Goal: Check status: Check status

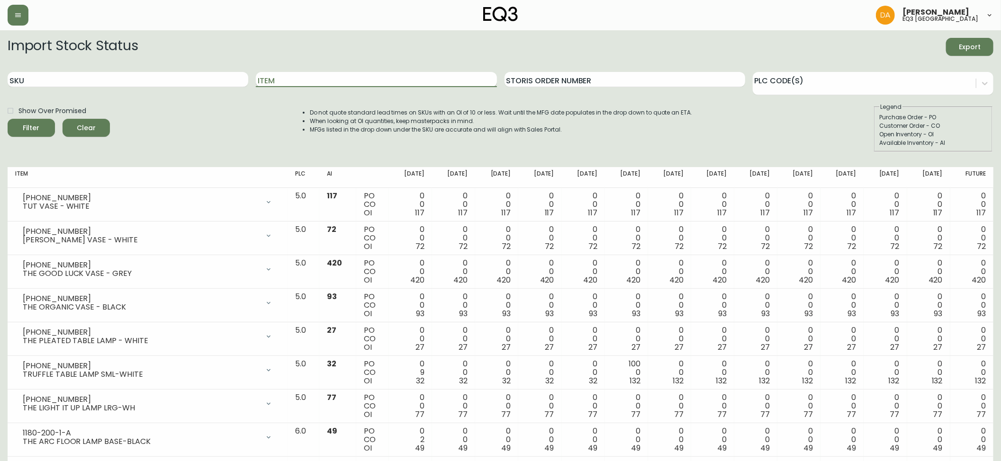
click at [314, 83] on input "Item" at bounding box center [376, 79] width 241 height 15
paste input "569232"
drag, startPoint x: 374, startPoint y: 80, endPoint x: 118, endPoint y: 73, distance: 255.9
click at [118, 73] on div "SKU Item 569232 Storis Order Number PLC Code(s)" at bounding box center [501, 79] width 986 height 31
type input "[PHONE_NUMBER]"
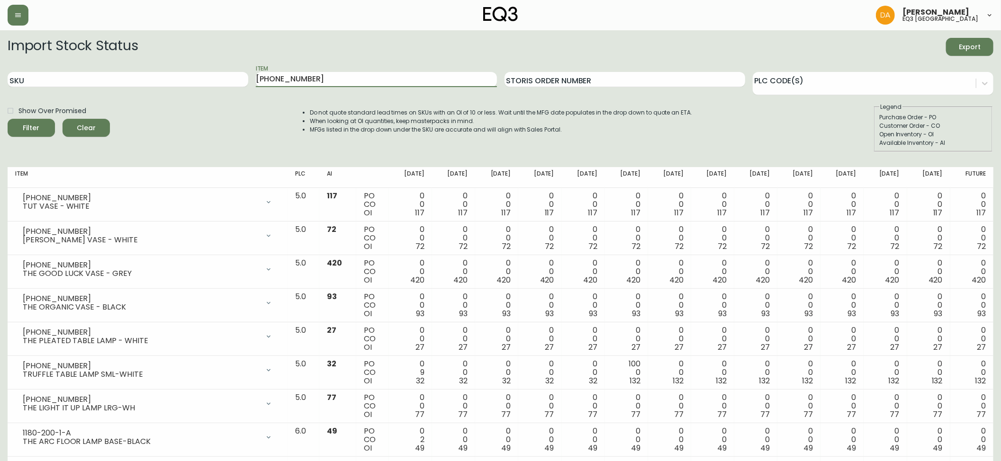
click at [40, 127] on span "Filter" at bounding box center [31, 128] width 32 height 12
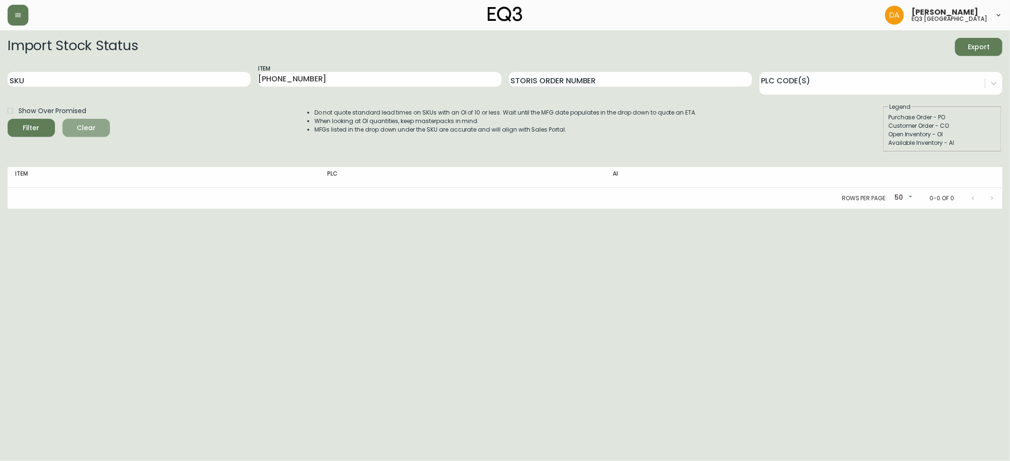
click at [90, 129] on span "Clear" at bounding box center [86, 128] width 32 height 12
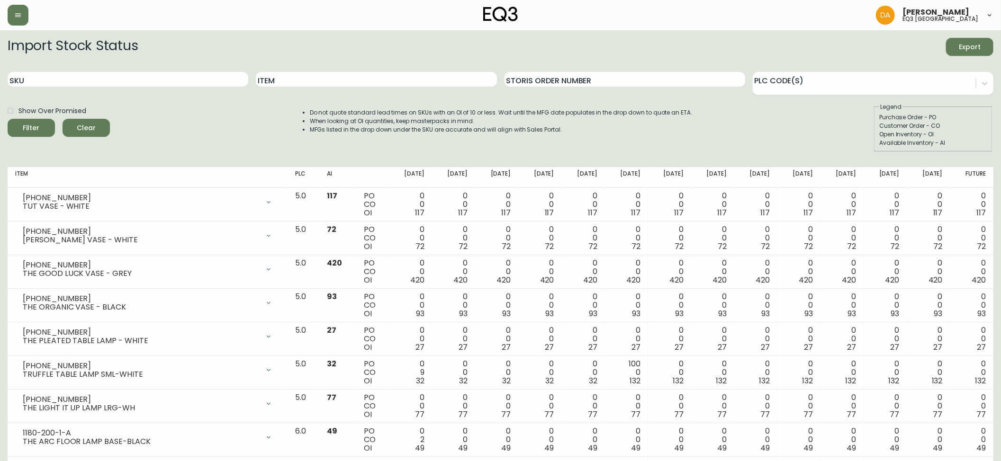
drag, startPoint x: 94, startPoint y: 129, endPoint x: 94, endPoint y: 123, distance: 5.7
click at [94, 123] on span "Clear" at bounding box center [86, 128] width 32 height 12
click at [89, 79] on input "SKU" at bounding box center [128, 79] width 241 height 15
paste input "[PHONE_NUMBER]"
type input "[PHONE_NUMBER]"
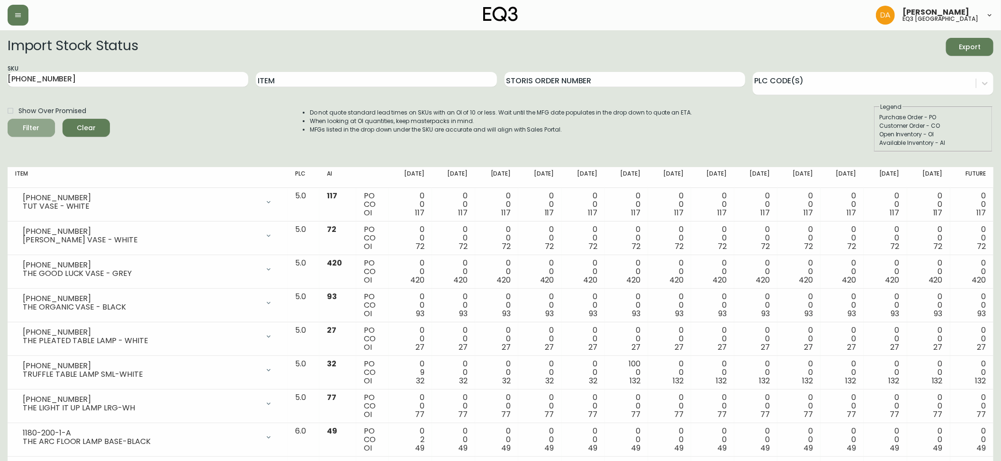
click at [29, 125] on icon "submit" at bounding box center [27, 126] width 13 height 13
